Goal: Transaction & Acquisition: Purchase product/service

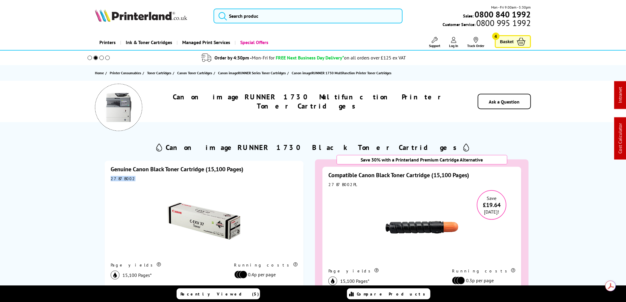
click at [112, 178] on div "2787B002" at bounding box center [204, 178] width 187 height 5
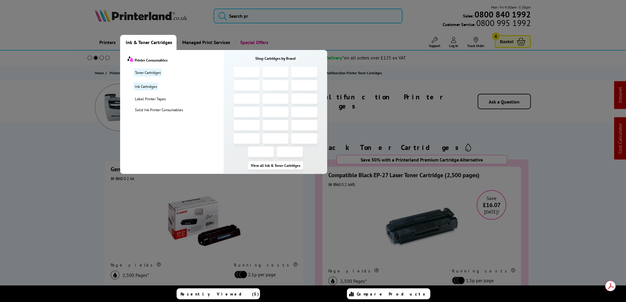
click at [152, 45] on span "Ink & Toner Cartridges" at bounding box center [149, 42] width 46 height 15
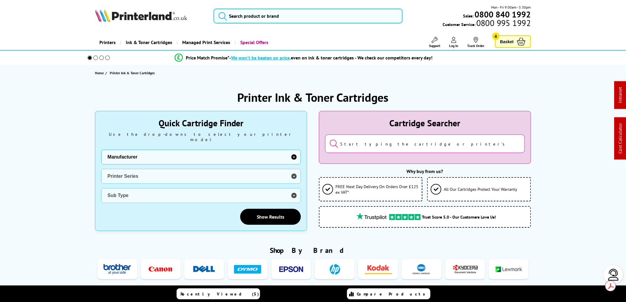
click at [293, 150] on select "Manufacturer Brother Canon Cubify Dell Dymo Epson HP Kodak Konica Minolta Kyoce…" at bounding box center [201, 157] width 200 height 15
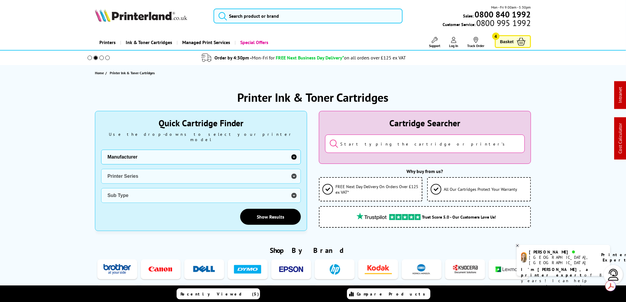
select select "12242"
click at [101, 150] on select "Manufacturer Brother Canon Cubify Dell Dymo Epson HP Kodak Konica Minolta Kyoce…" at bounding box center [201, 157] width 200 height 15
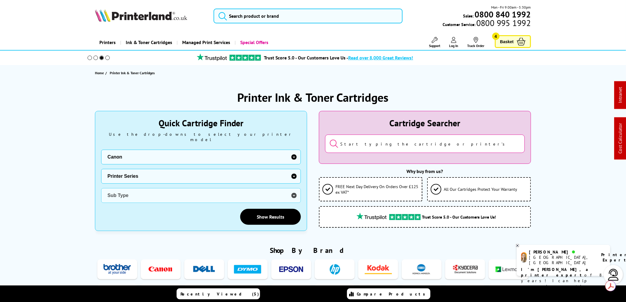
click at [293, 170] on select "Printer Series BubbleJet Series FAX Series imagePROGRAF Series MAXIFY Series Mu…" at bounding box center [201, 176] width 200 height 15
select select "32936"
click at [101, 169] on select "Printer Series BubbleJet Series FAX Series imagePROGRAF Series MAXIFY Series Mu…" at bounding box center [201, 176] width 200 height 15
click at [294, 189] on select "Sub Type Canon LaserBase MF3110 Canon LaserBase MF5630 Canon LaserBase MF5650 C…" at bounding box center [201, 195] width 200 height 15
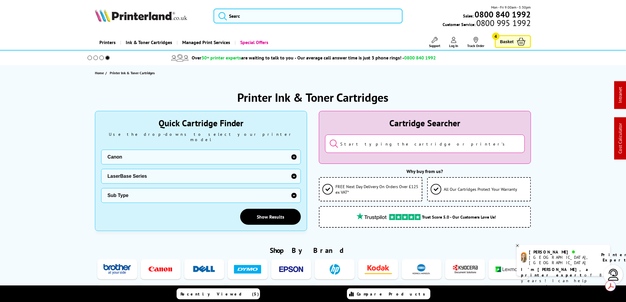
select select "17840"
click at [101, 188] on select "Sub Type Canon LaserBase MF3110 Canon LaserBase MF5630 Canon LaserBase MF5650 C…" at bounding box center [201, 195] width 200 height 15
click at [264, 213] on link "Show Results" at bounding box center [270, 217] width 61 height 16
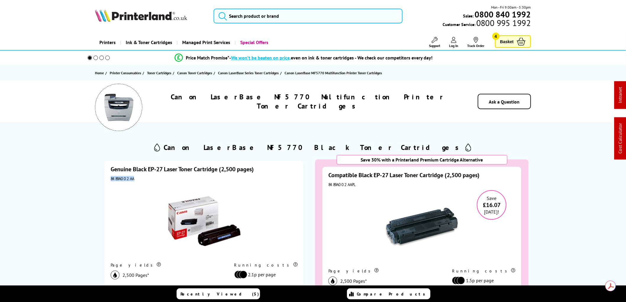
drag, startPoint x: 135, startPoint y: 179, endPoint x: 108, endPoint y: 181, distance: 27.6
click at [108, 181] on div "Genuine Black EP-27 Laser Toner Cartridge (2,500 pages) 8489A002AA Page yields …" at bounding box center [204, 256] width 199 height 190
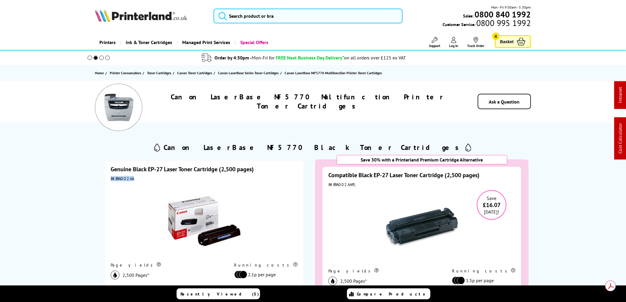
copy div "8489A002AA"
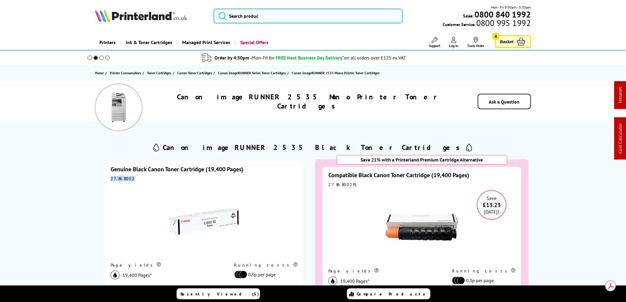
drag, startPoint x: 117, startPoint y: 179, endPoint x: 110, endPoint y: 178, distance: 6.8
click at [110, 178] on div "Genuine Black Canon Toner Cartridge (19,400 Pages) 2786B002 Page yields 19,400 …" at bounding box center [204, 250] width 199 height 179
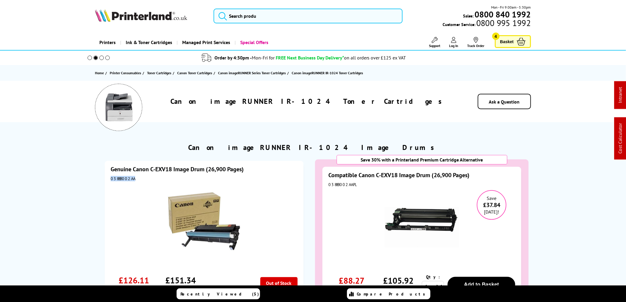
drag, startPoint x: 129, startPoint y: 180, endPoint x: 107, endPoint y: 180, distance: 21.6
click at [107, 180] on div "Genuine Canon C-EXV18 Image Drum (26,900 Pages) 0388B002AA £126.11 ex VAT @ 20%…" at bounding box center [204, 240] width 199 height 159
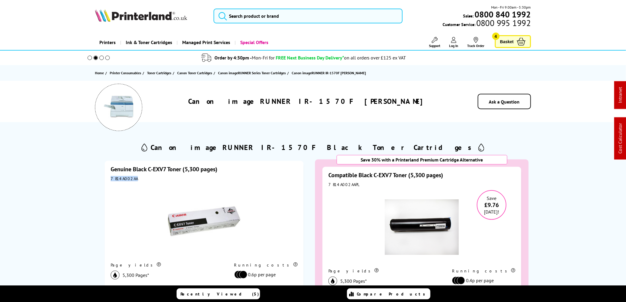
drag, startPoint x: 135, startPoint y: 180, endPoint x: 110, endPoint y: 179, distance: 25.7
click at [110, 179] on div "Genuine Black C-EXV7 Toner (5,300 pages) 7814A002AA Page yields 5,300 Pages* Ru…" at bounding box center [204, 250] width 199 height 179
